Goal: Information Seeking & Learning: Find specific page/section

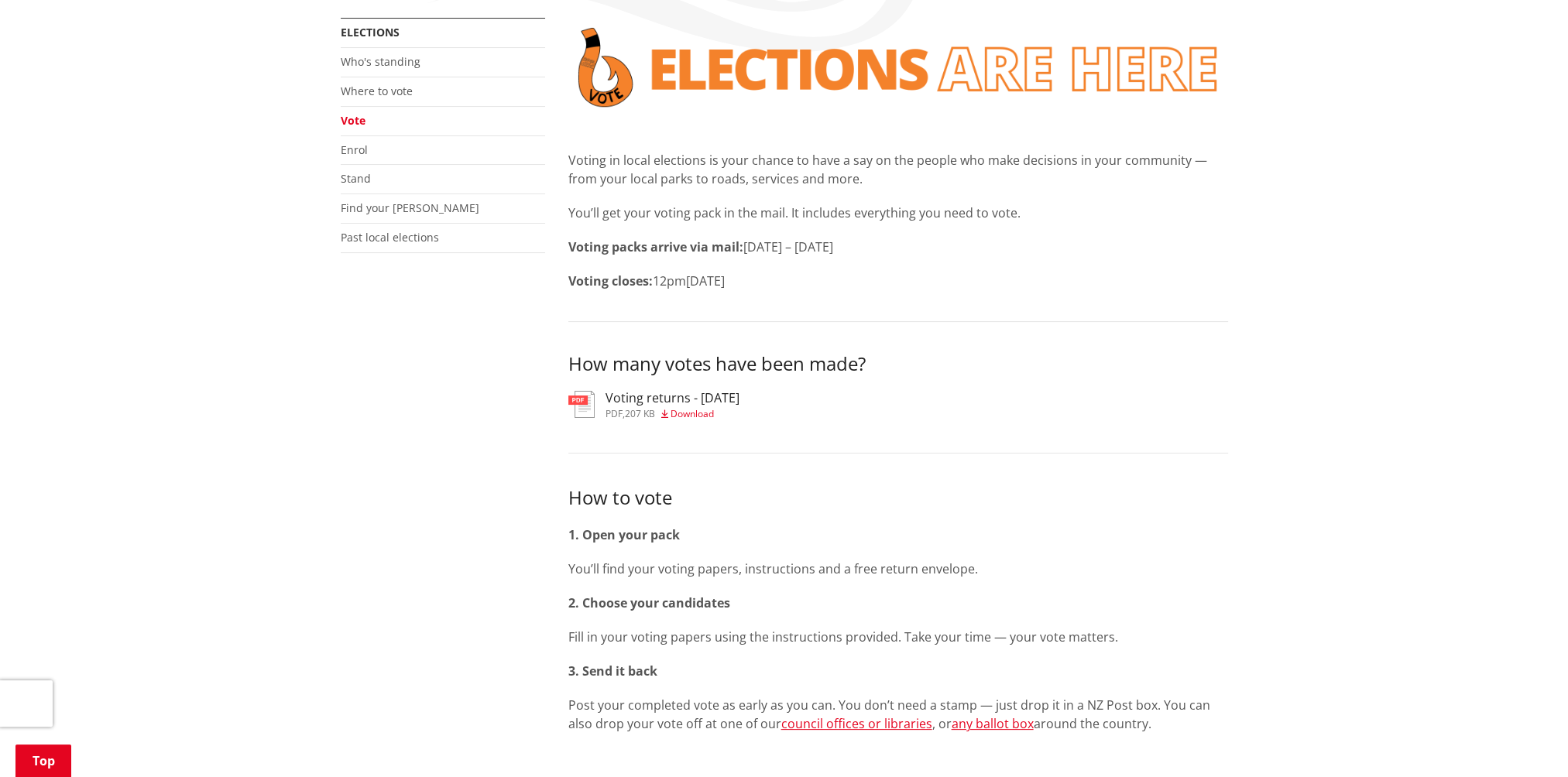
scroll to position [232, 0]
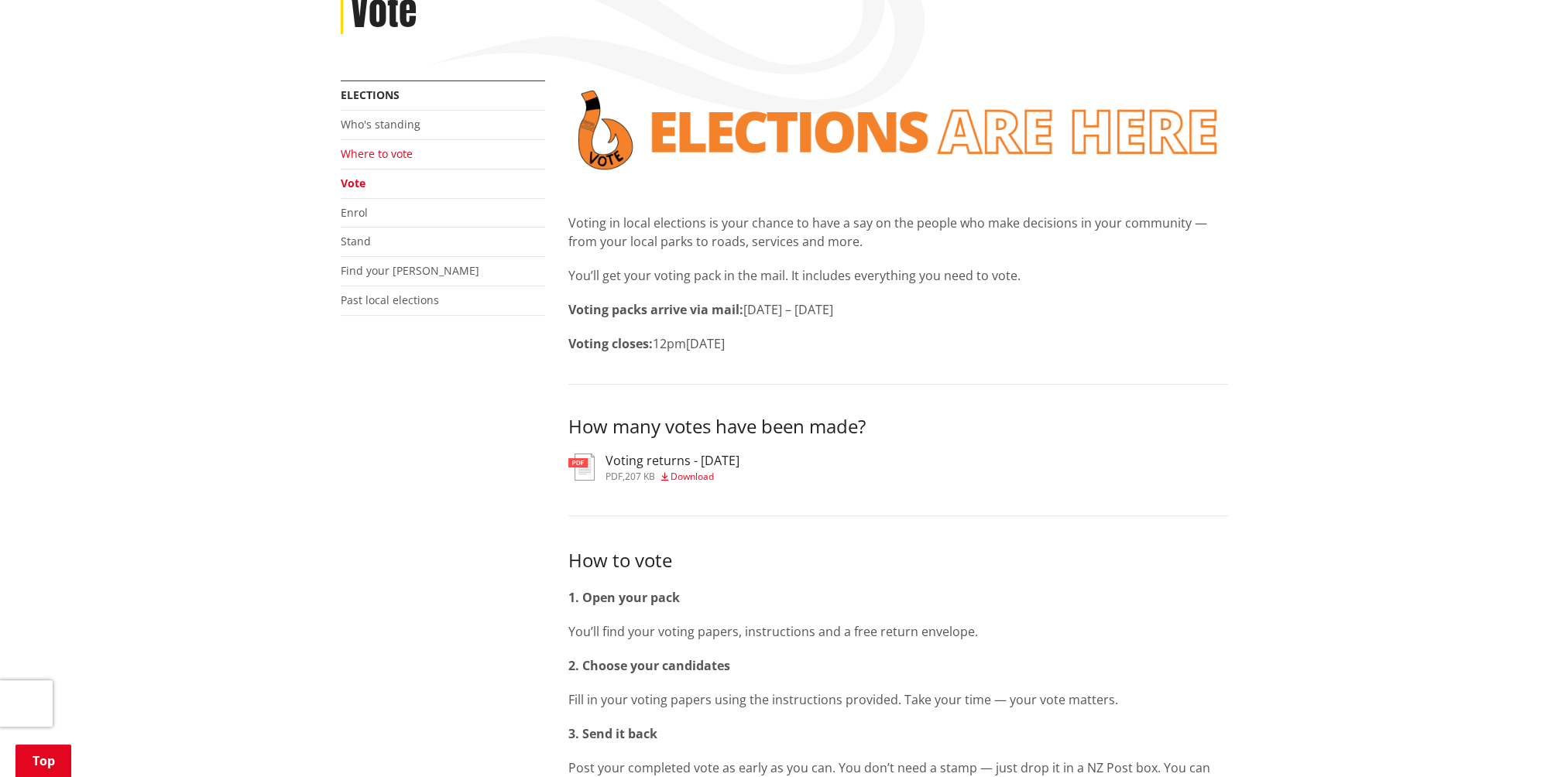
click at [364, 157] on link "Where to vote" at bounding box center [377, 153] width 72 height 15
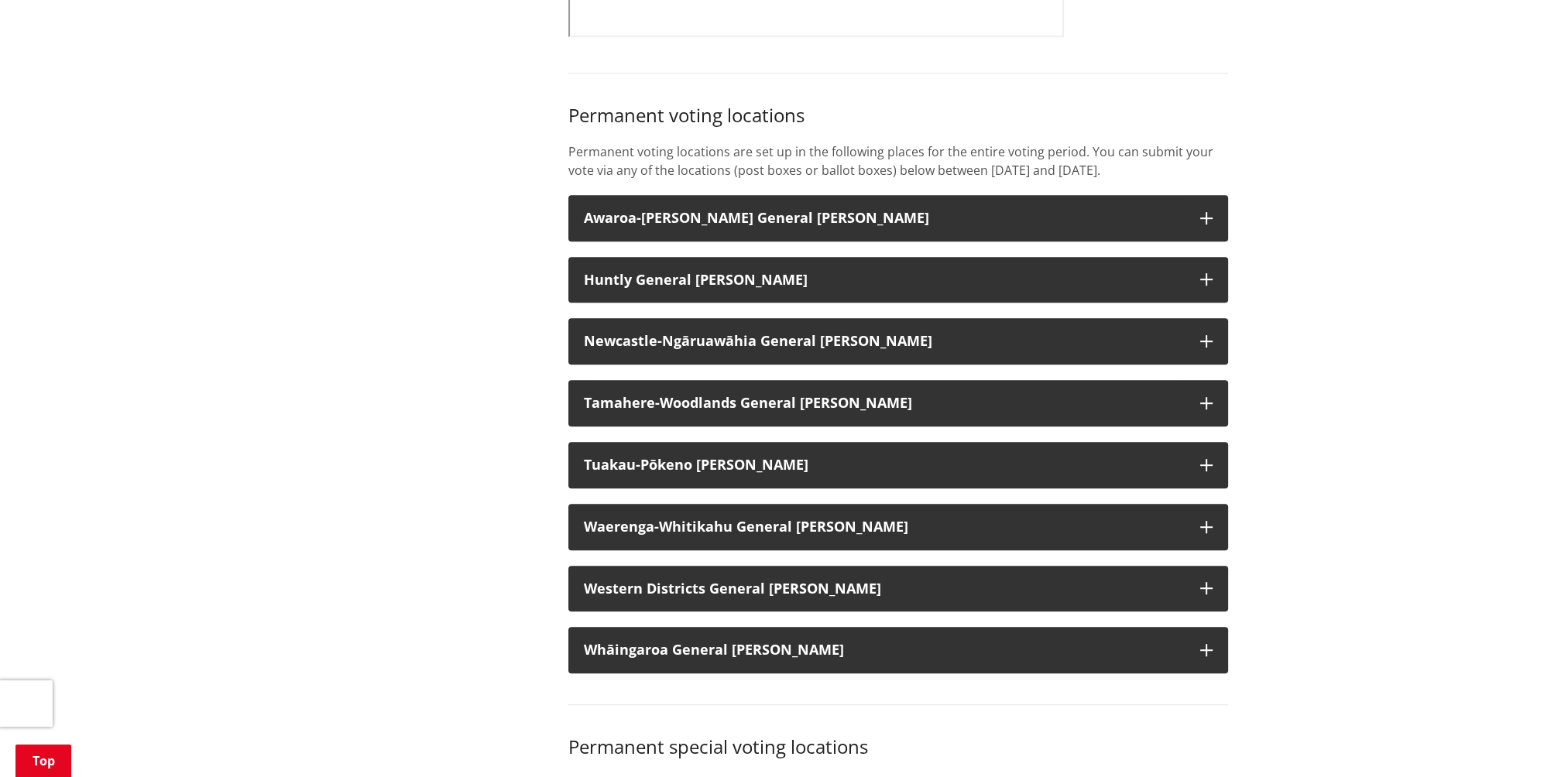
scroll to position [1238, 0]
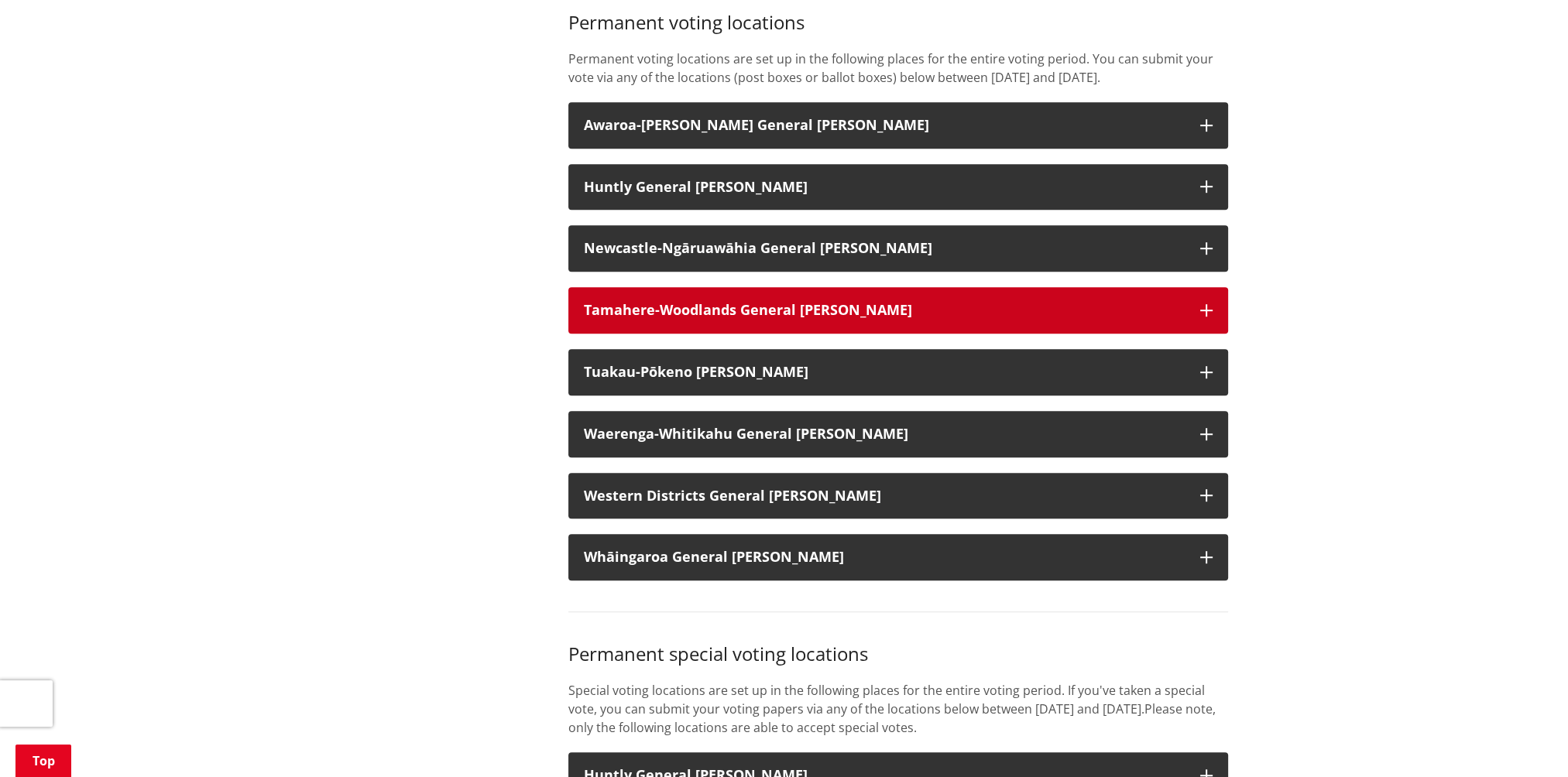
click at [713, 319] on strong "Tamahere-Woodlands General Ward" at bounding box center [748, 309] width 328 height 19
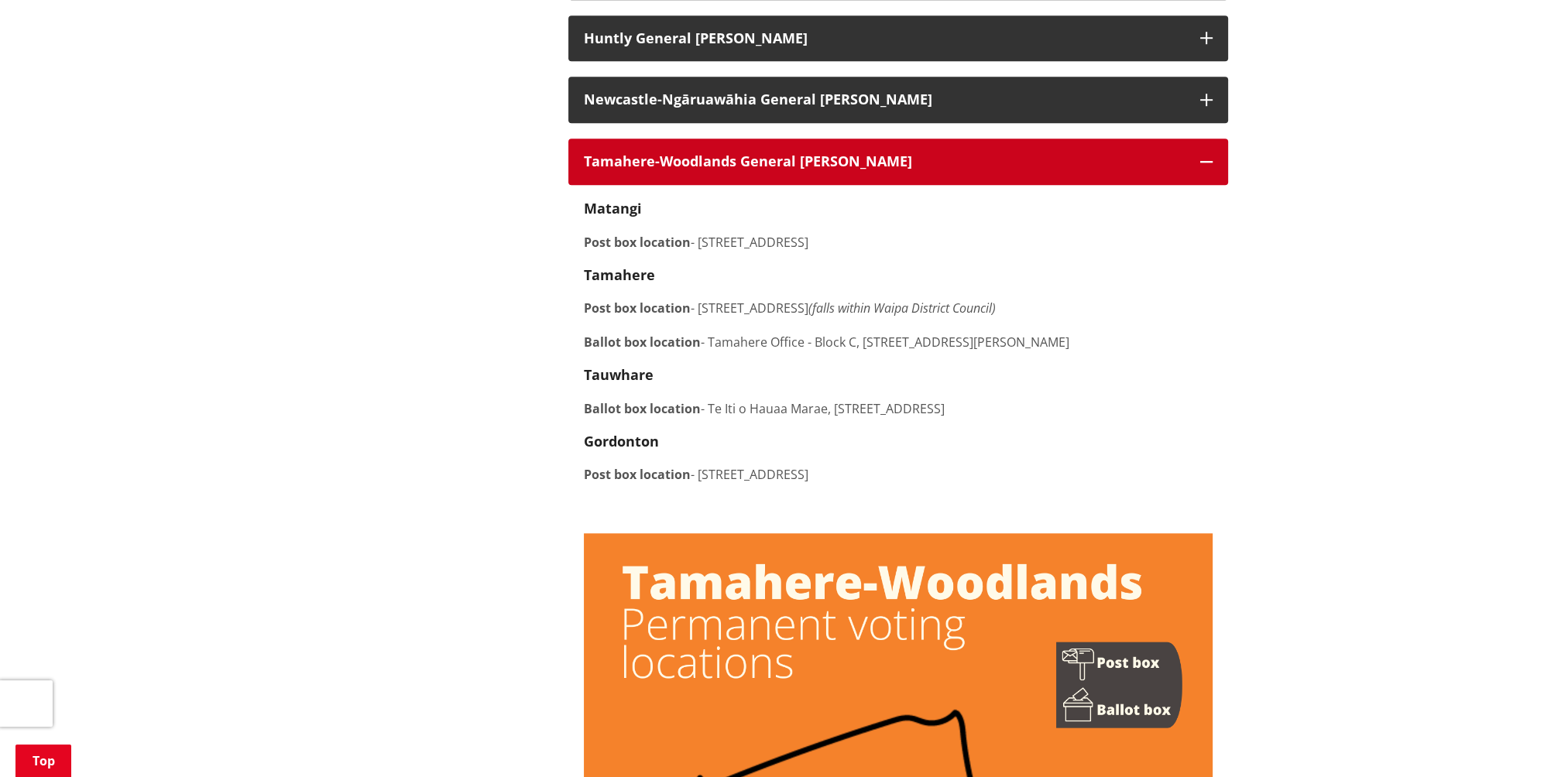
scroll to position [1393, 0]
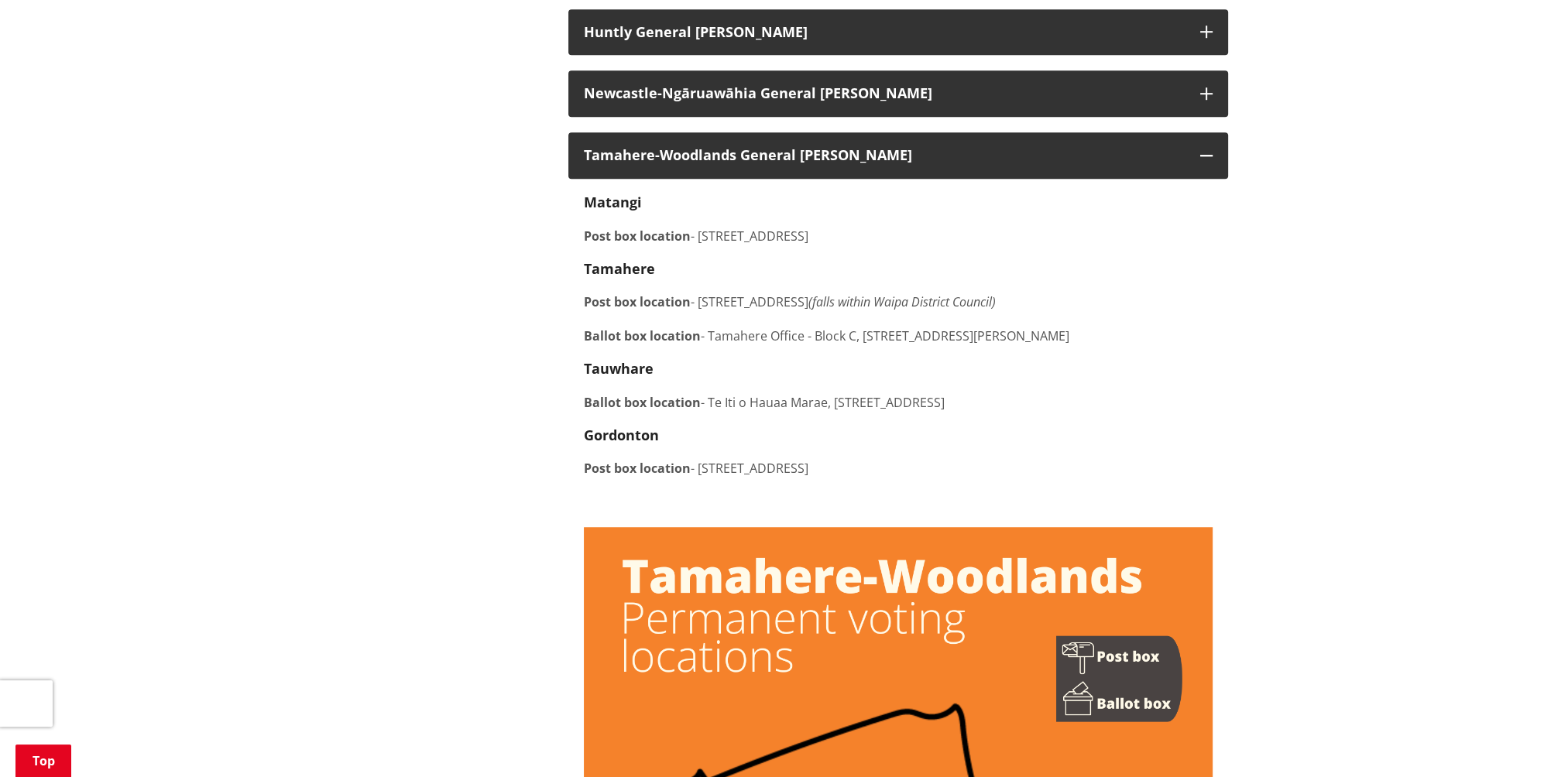
drag, startPoint x: 702, startPoint y: 254, endPoint x: 899, endPoint y: 251, distance: 197.0
click at [899, 245] on p "Post box location - 453 Tauwhare Road, Matangi" at bounding box center [898, 236] width 629 height 19
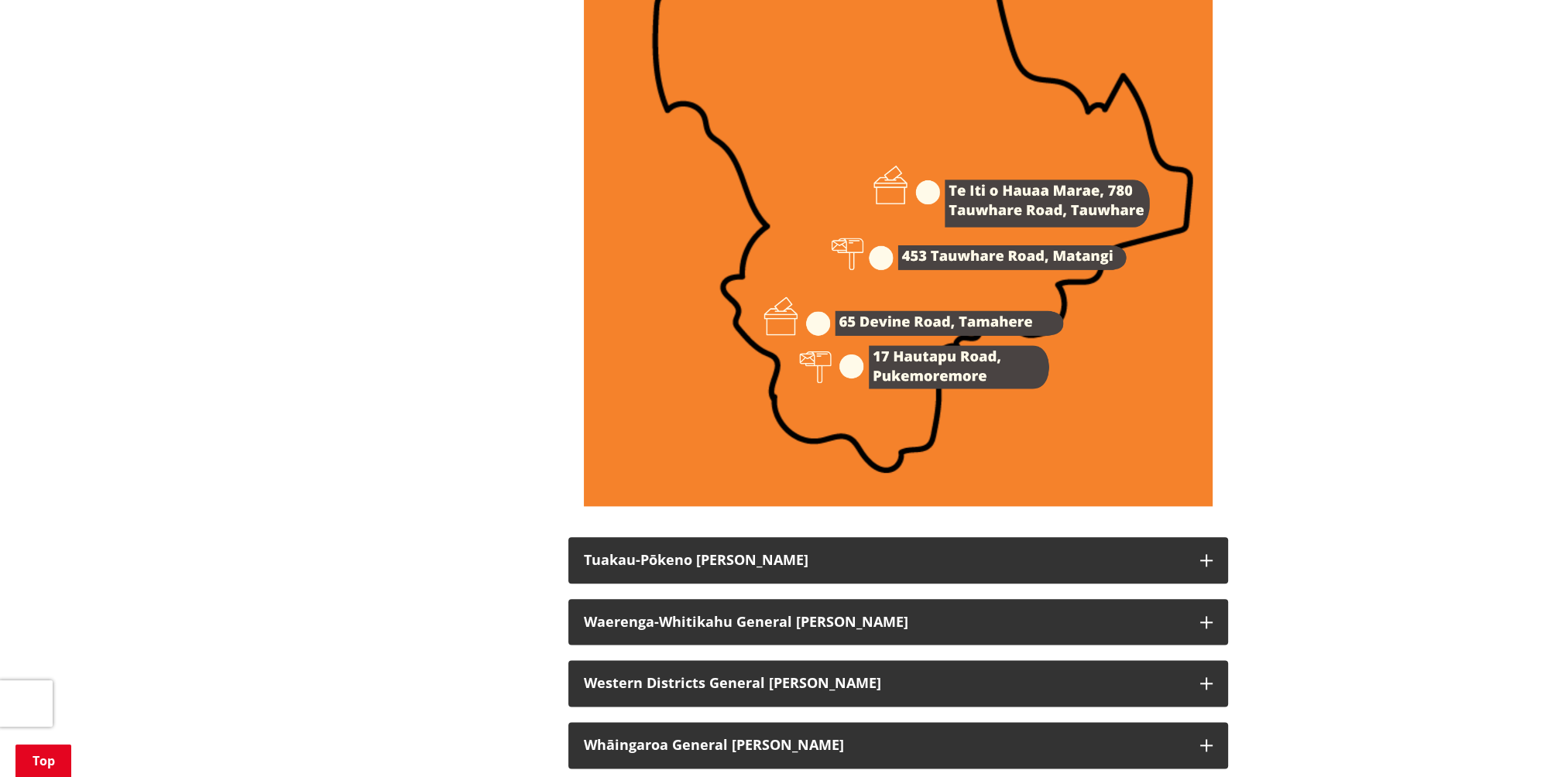
scroll to position [2322, 0]
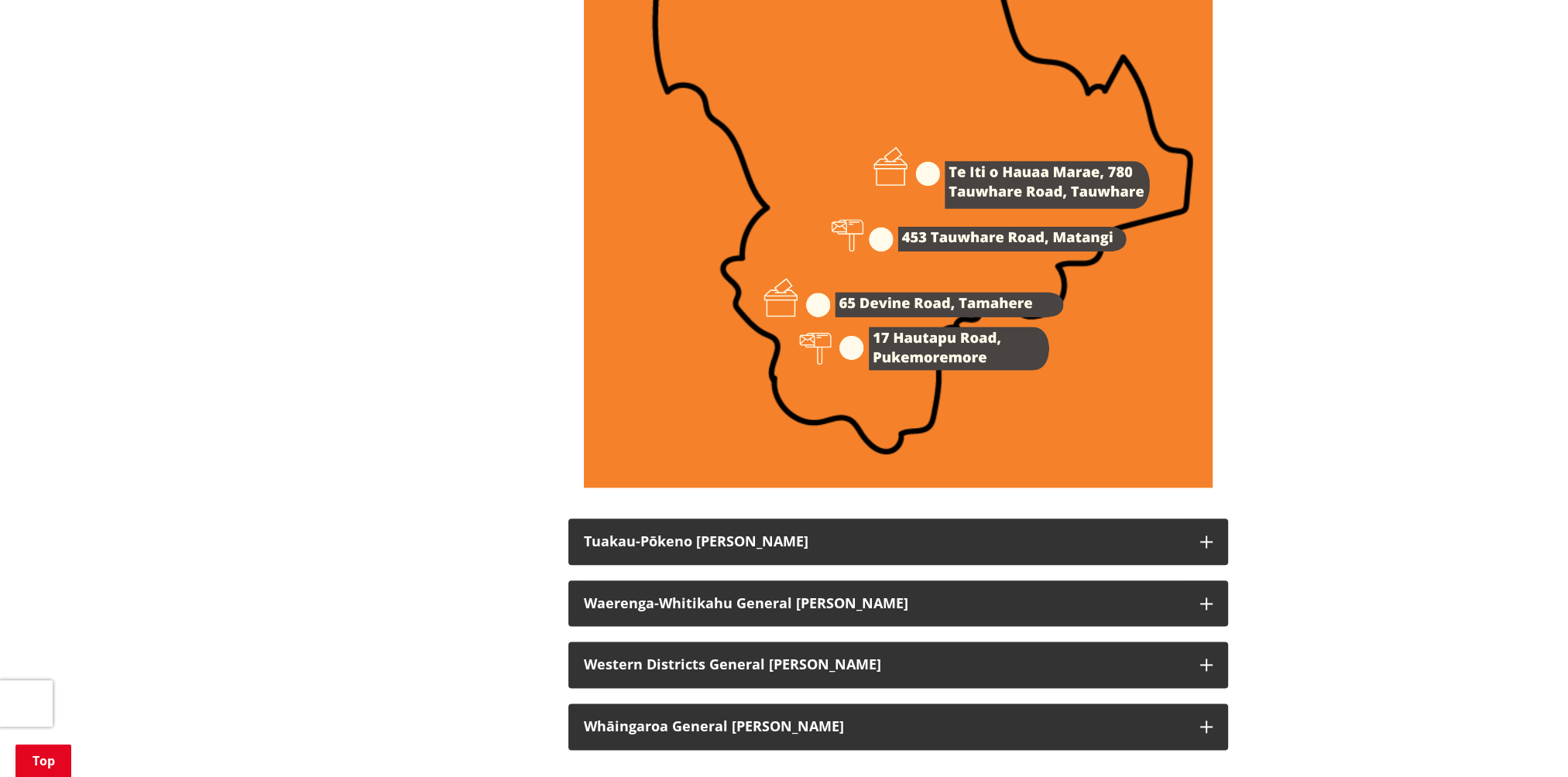
click at [882, 257] on img at bounding box center [898, 43] width 629 height 889
click at [929, 261] on img at bounding box center [898, 43] width 629 height 889
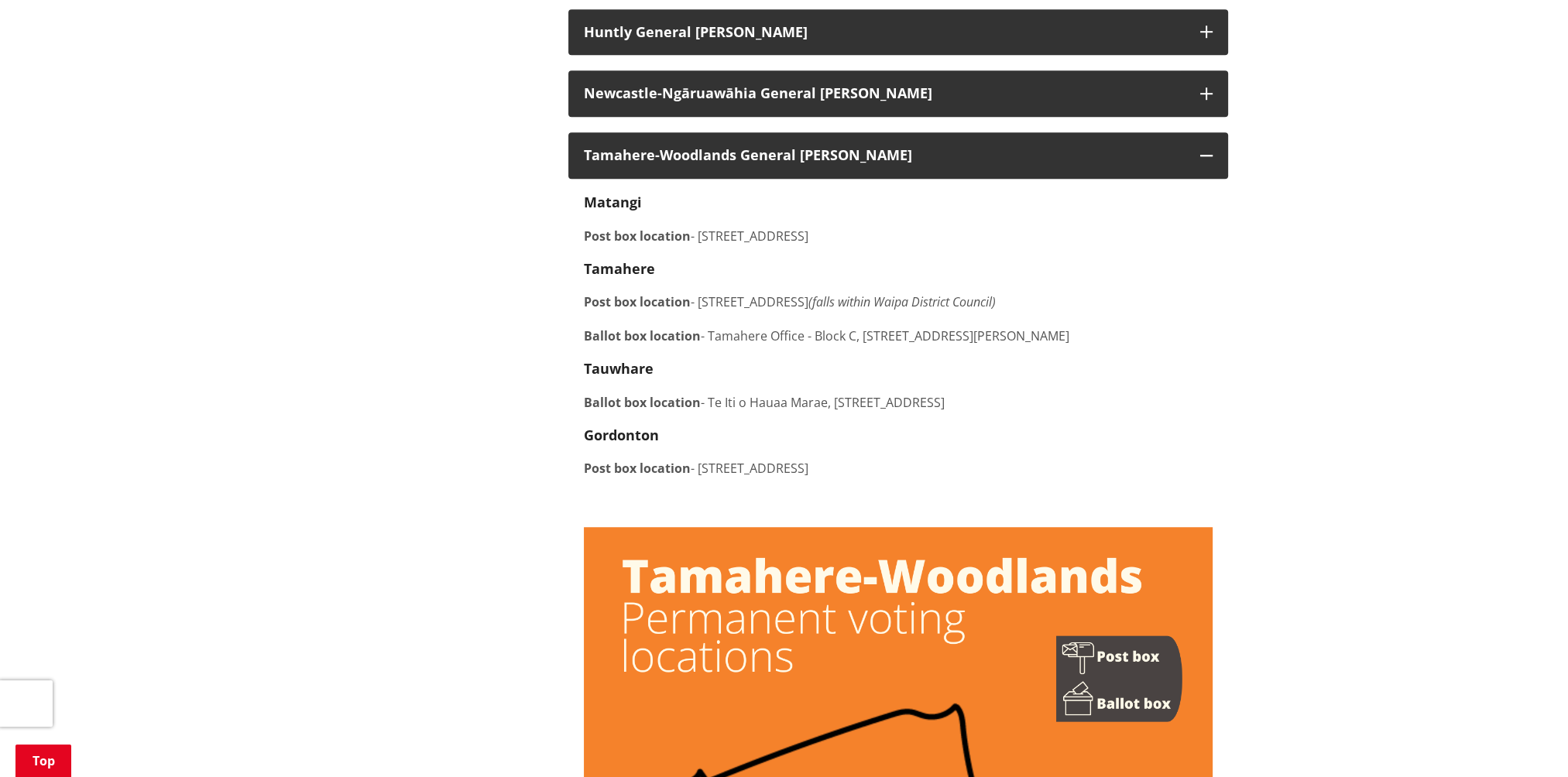
scroll to position [1548, 0]
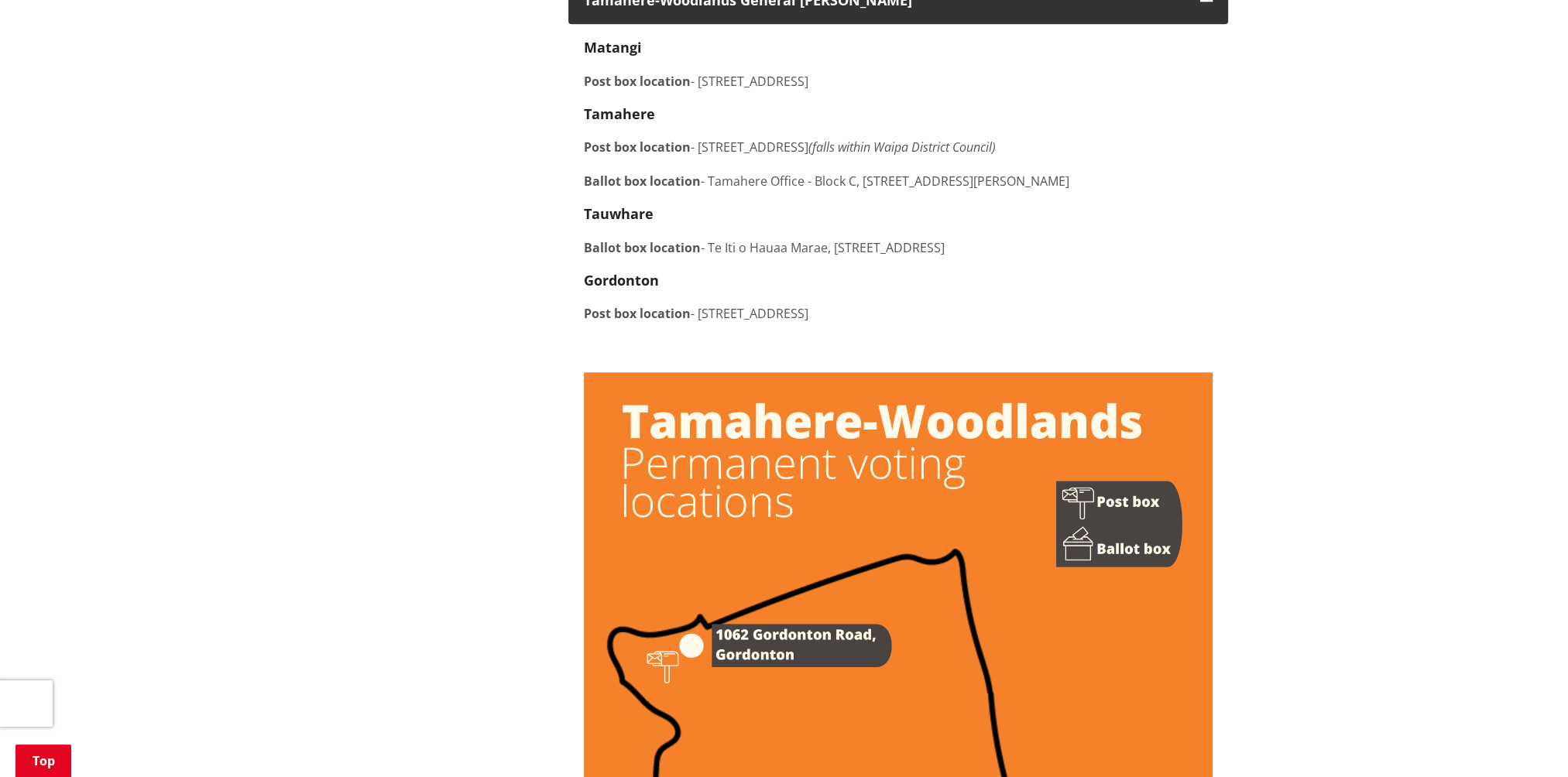
click at [659, 156] on strong "Post box location" at bounding box center [637, 147] width 107 height 17
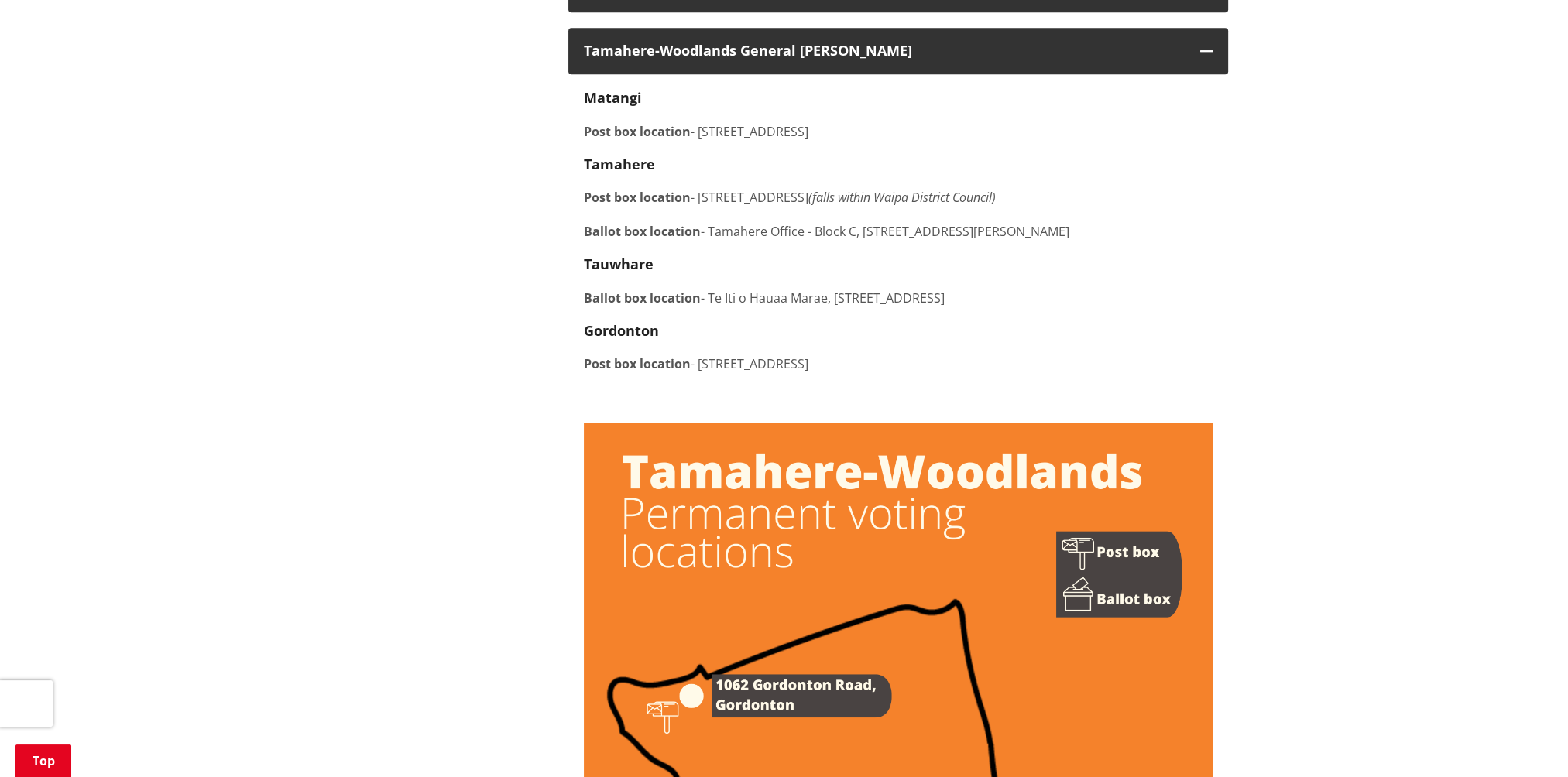
scroll to position [1470, 0]
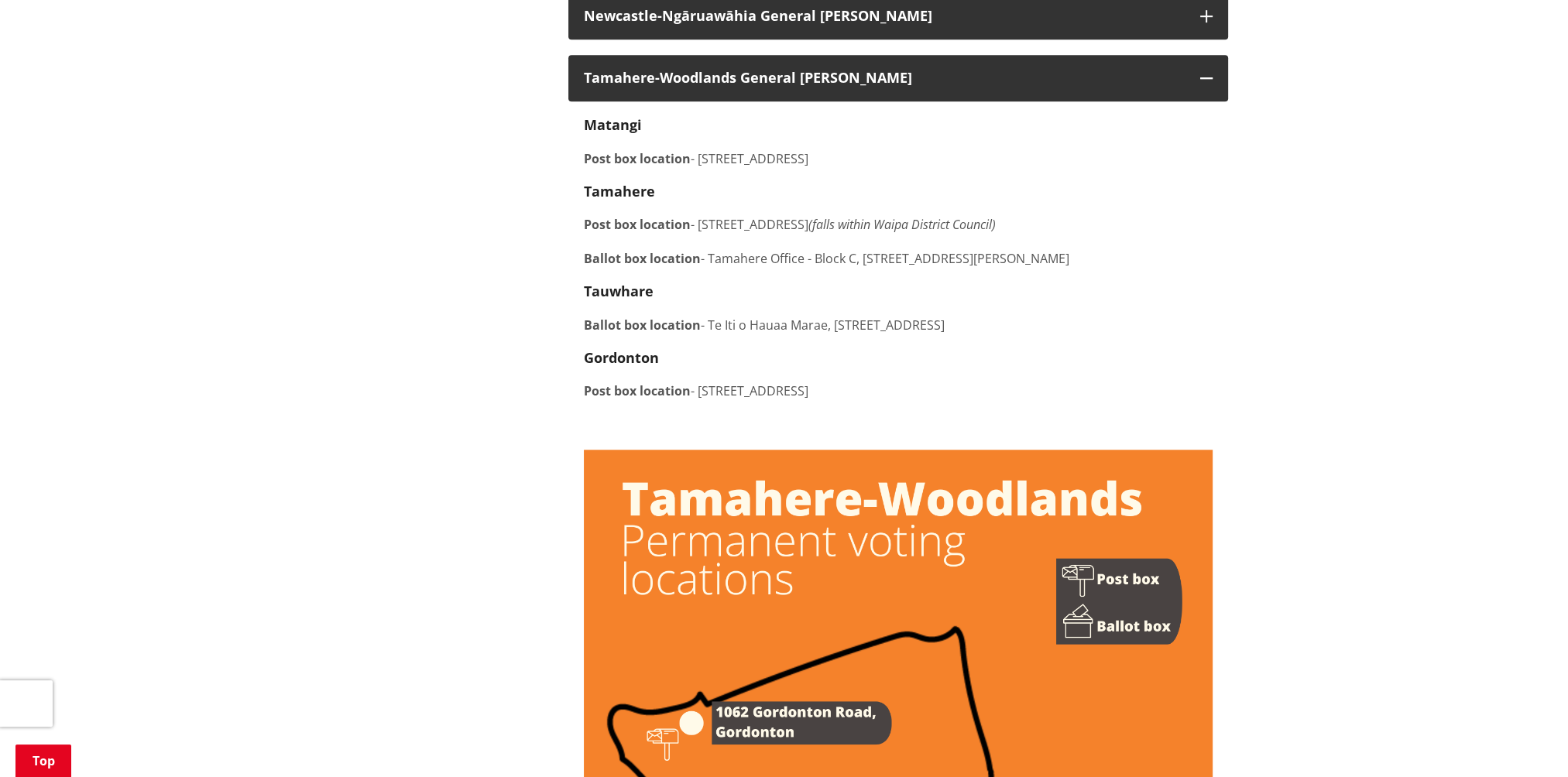
drag, startPoint x: 865, startPoint y: 176, endPoint x: 700, endPoint y: 170, distance: 165.1
click at [700, 168] on p "Post box location - 453 Tauwhare Road, Matangi" at bounding box center [898, 158] width 629 height 19
drag, startPoint x: 700, startPoint y: 170, endPoint x: 746, endPoint y: 174, distance: 46.2
copy p "453 Tauwhare Road, Matang"
